Goal: Task Accomplishment & Management: Use online tool/utility

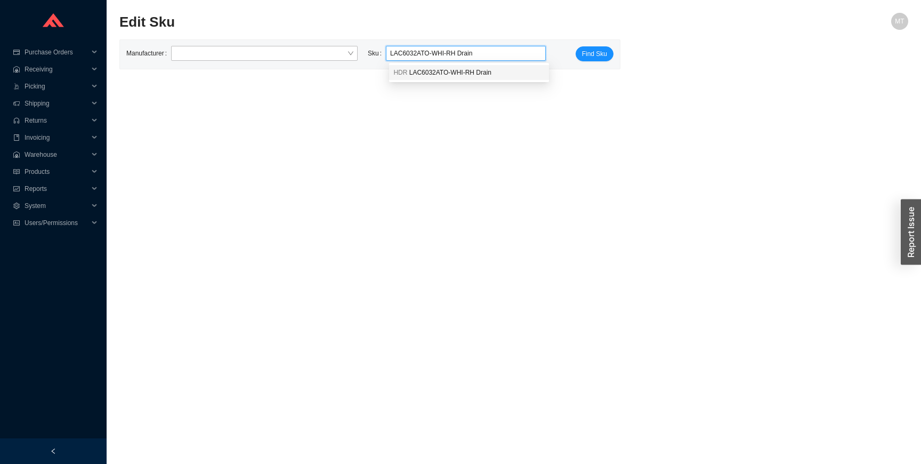
click at [473, 76] on span "LAC6032ATO-WHI-RH Drain" at bounding box center [450, 72] width 82 height 7
type input "HDR LAC6032ATO-WHI-RH Drain"
click at [583, 55] on span "Find Sku" at bounding box center [594, 54] width 25 height 11
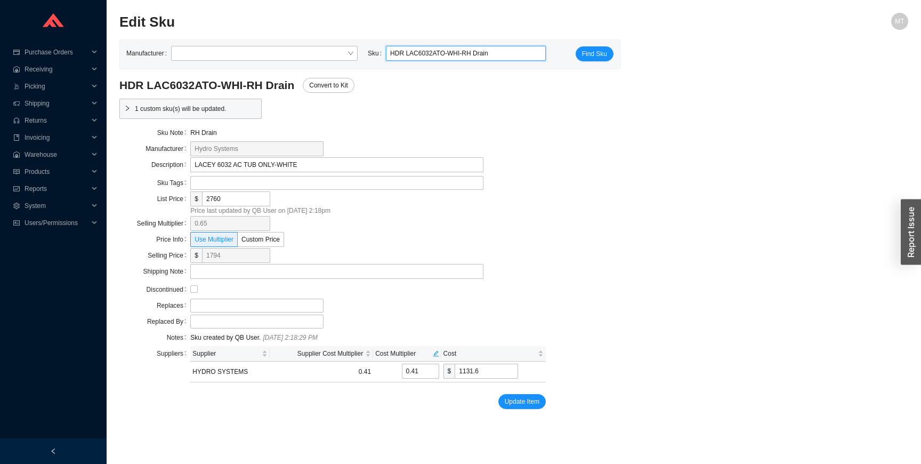
click at [500, 56] on input "HDR LAC6032ATO-WHI-RH Drain" at bounding box center [465, 53] width 151 height 14
paste input "LAC6032ATO-WHI-RH Drain--FLA.MO3, LWO.WHI"
click at [500, 76] on div "HDR LAC6032ATO-WHI-RH Drain--FLA.MO3, LWO.WHI" at bounding box center [468, 73] width 151 height 10
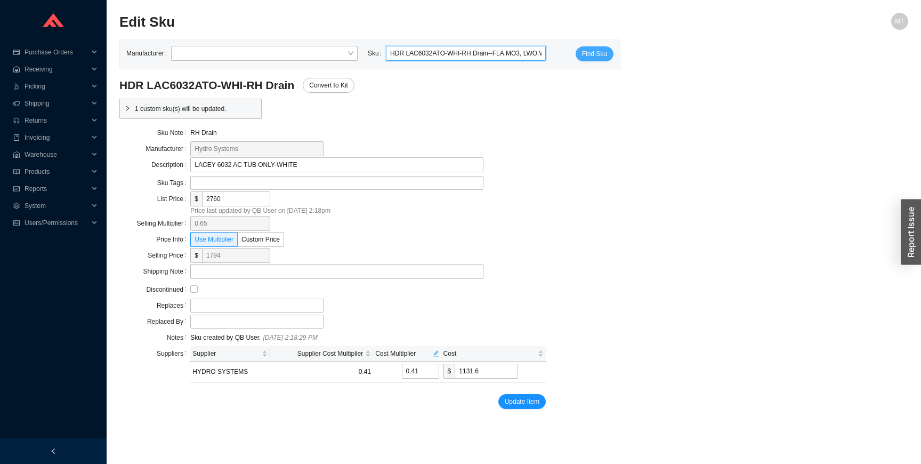
type input "HDR LAC6032ATO-WHI-RH Drain--FLA.MO3, LWO.WHI"
click at [587, 56] on span "Find Sku" at bounding box center [594, 54] width 25 height 11
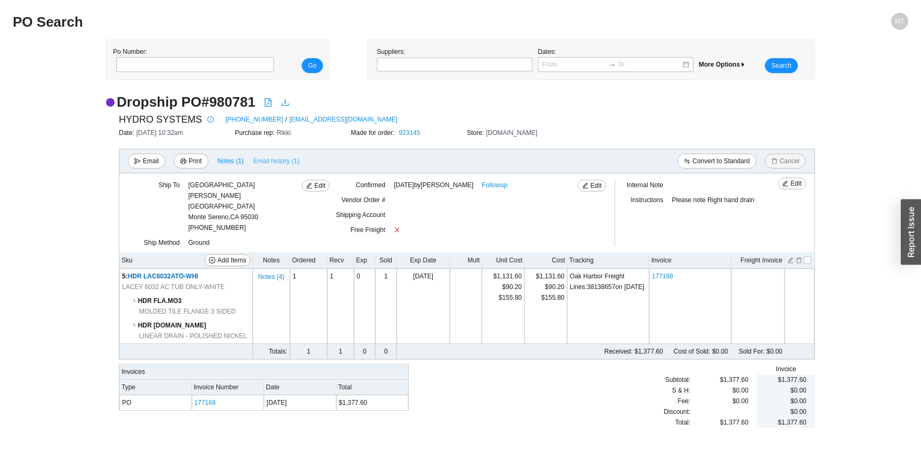
click at [274, 160] on span "Email history (1)" at bounding box center [276, 161] width 46 height 11
click at [233, 163] on span "Notes ( 1 )" at bounding box center [230, 161] width 26 height 11
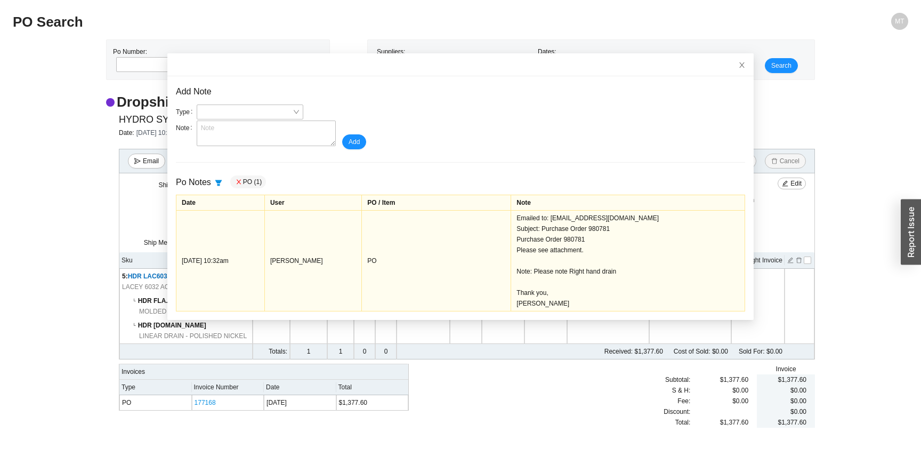
click at [248, 180] on div "PO (1)" at bounding box center [248, 181] width 36 height 13
click at [237, 181] on icon "close" at bounding box center [239, 182] width 6 height 6
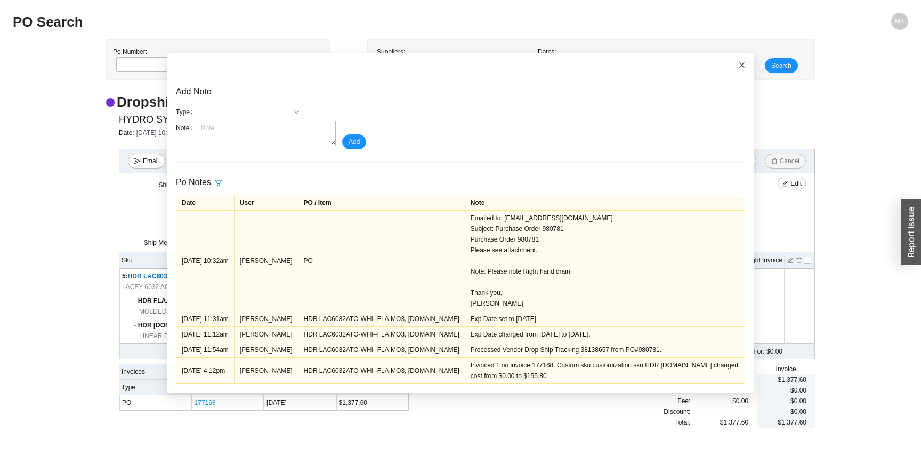
click at [743, 63] on icon "close" at bounding box center [741, 64] width 5 height 5
